Goal: Check status: Check status

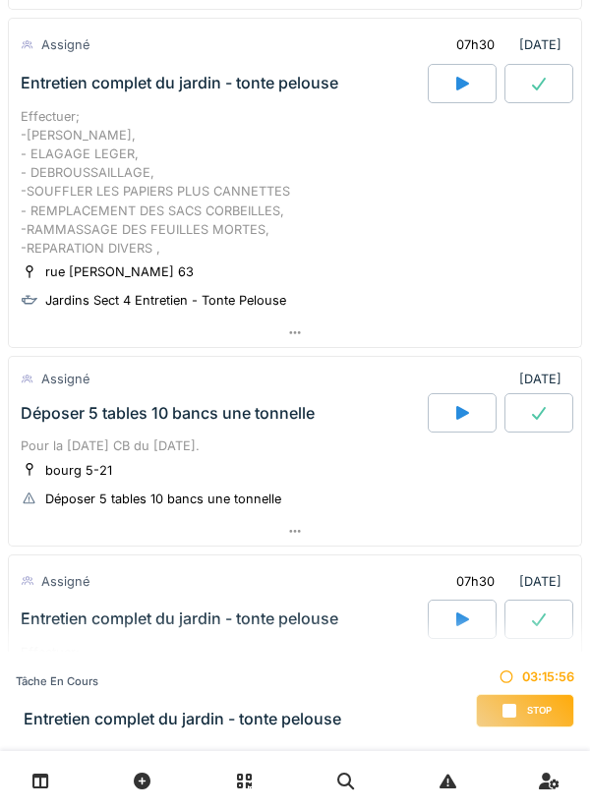
scroll to position [449, 0]
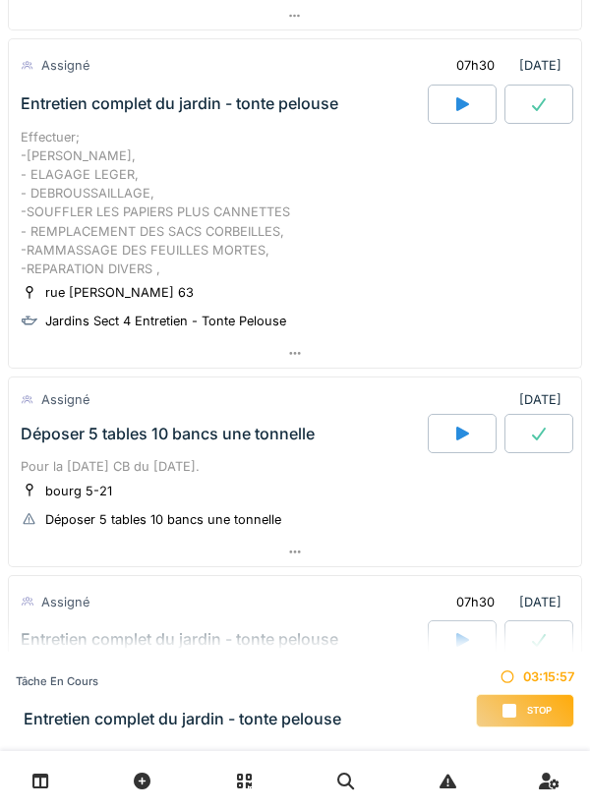
click at [74, 485] on div "bourg 5-21" at bounding box center [78, 491] width 67 height 19
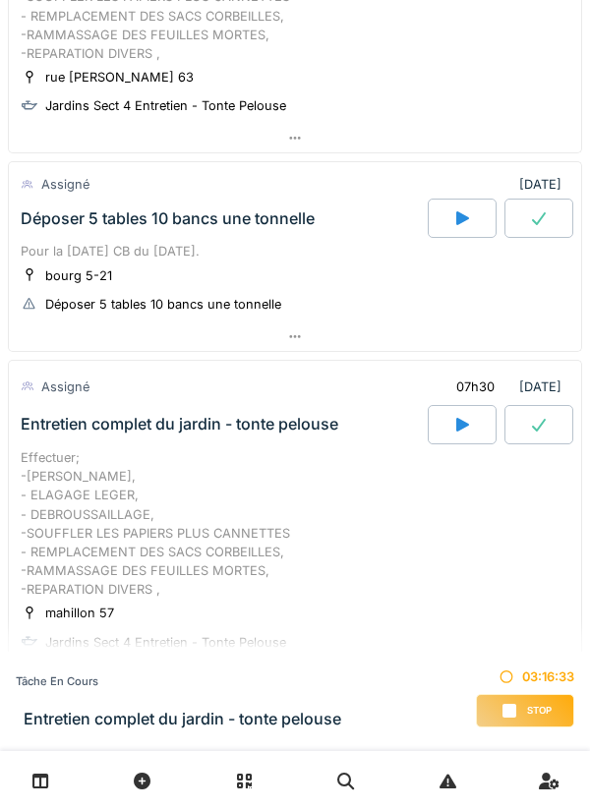
scroll to position [667, 0]
